Goal: Find specific page/section: Find specific page/section

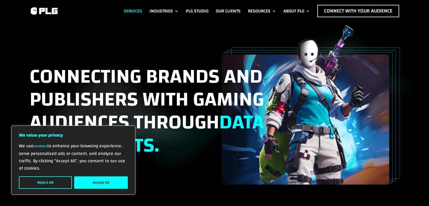
click at [136, 10] on link "Services" at bounding box center [133, 11] width 18 height 12
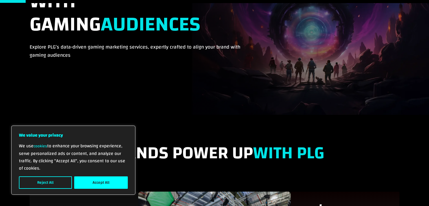
scroll to position [113, 0]
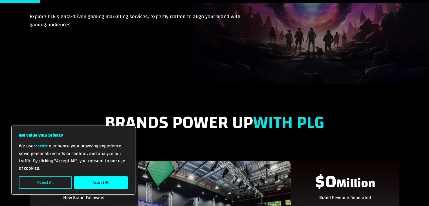
click at [49, 182] on button "Reject All" at bounding box center [45, 182] width 53 height 12
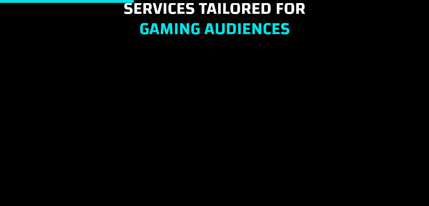
scroll to position [451, 0]
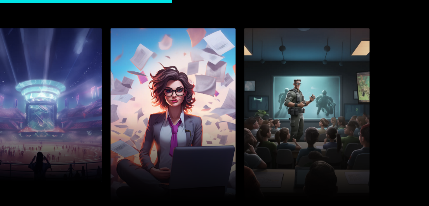
click at [188, 102] on span at bounding box center [172, 115] width 125 height 174
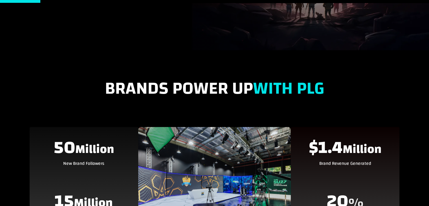
scroll to position [169, 0]
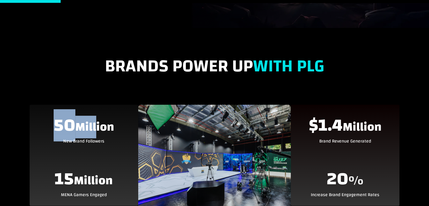
drag, startPoint x: 40, startPoint y: 119, endPoint x: 95, endPoint y: 121, distance: 55.5
click at [95, 121] on div "50 Million" at bounding box center [84, 124] width 100 height 17
click at [63, 130] on span "50" at bounding box center [65, 125] width 22 height 32
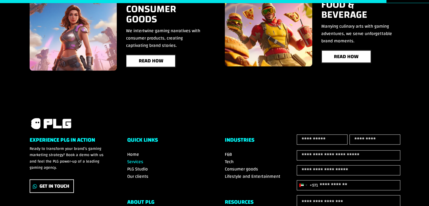
scroll to position [1184, 0]
